Goal: Information Seeking & Learning: Learn about a topic

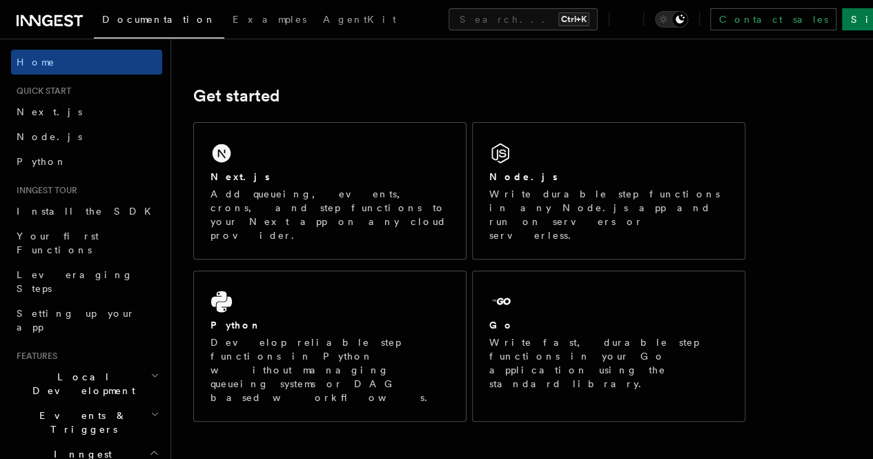
scroll to position [168, 0]
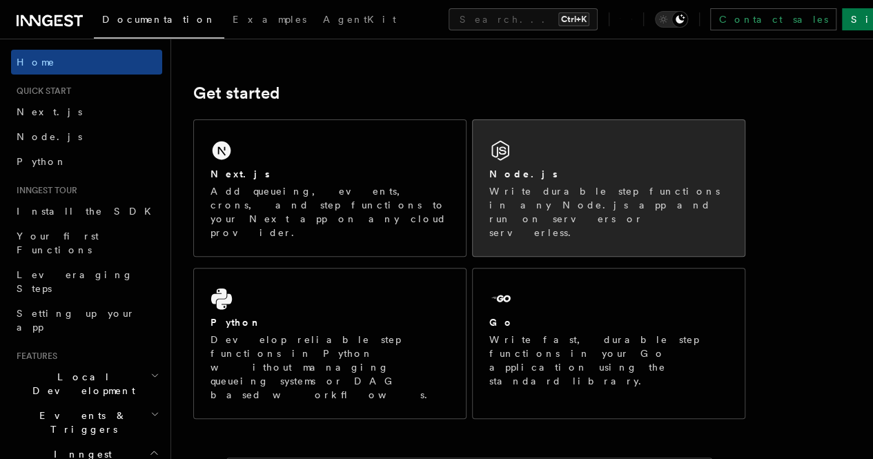
click at [528, 182] on div "Node.js" at bounding box center [608, 174] width 239 height 14
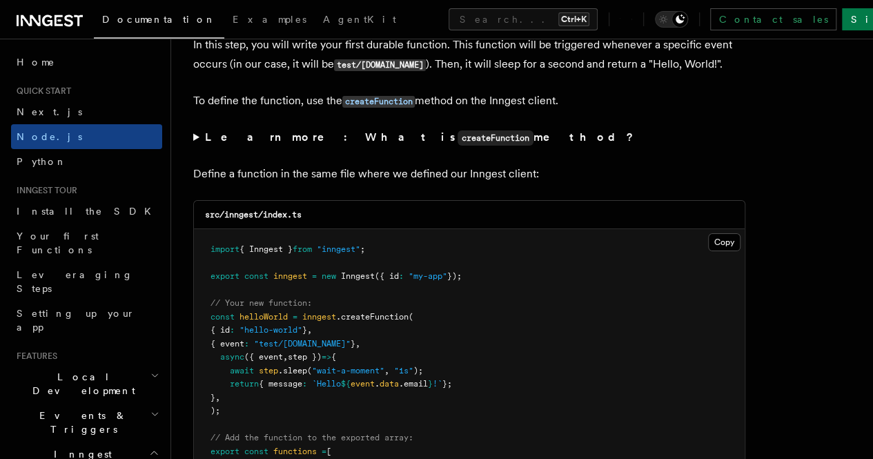
scroll to position [2642, 0]
